Goal: Task Accomplishment & Management: Manage account settings

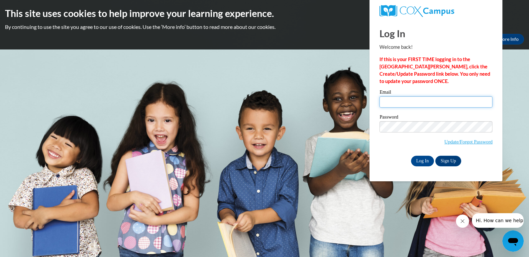
click at [393, 101] on input "Email" at bounding box center [436, 101] width 113 height 11
click at [446, 17] on div at bounding box center [436, 11] width 123 height 22
click at [421, 106] on input "Email" at bounding box center [436, 101] width 113 height 11
type input "[EMAIL_ADDRESS][DOMAIN_NAME]"
click at [418, 165] on input "Log In" at bounding box center [422, 161] width 23 height 11
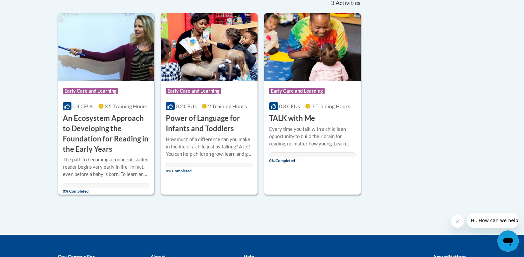
scroll to position [156, 0]
